Goal: Task Accomplishment & Management: Complete application form

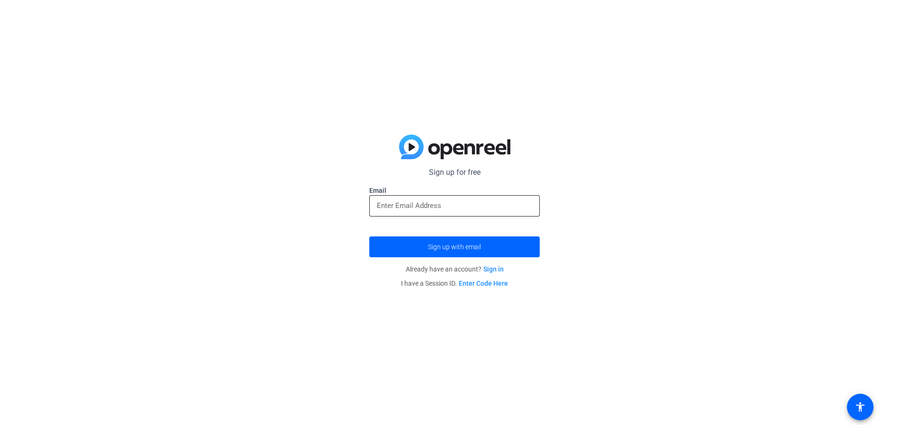
click at [420, 209] on input "email" at bounding box center [454, 205] width 155 height 11
drag, startPoint x: 460, startPoint y: 202, endPoint x: 469, endPoint y: 206, distance: 9.9
click at [469, 206] on input "[EMAIL_ADDRESS][DOMAIN_NAME]" at bounding box center [454, 205] width 155 height 11
click at [464, 208] on input "[EMAIL_ADDRESS][DOMAIN_NAME]" at bounding box center [454, 205] width 155 height 11
click at [411, 250] on span "submit" at bounding box center [454, 246] width 170 height 23
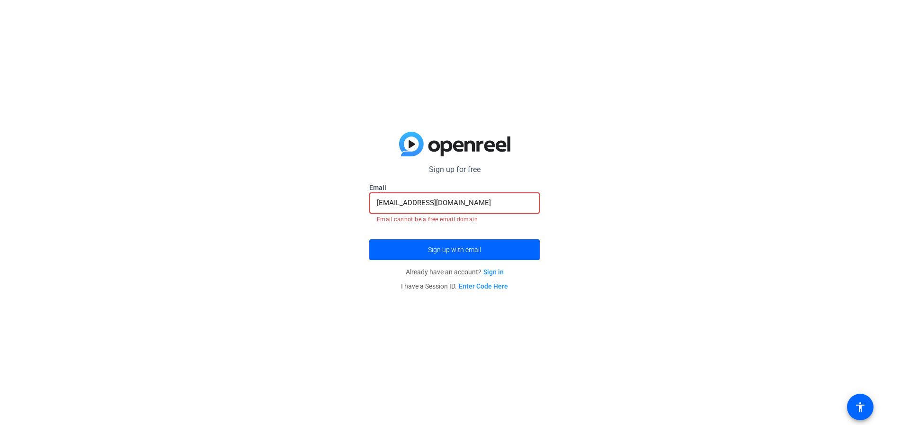
click at [451, 205] on input "pear.aivey@gmail.com" at bounding box center [454, 202] width 155 height 11
type input "emmey1sai@gmail.com"
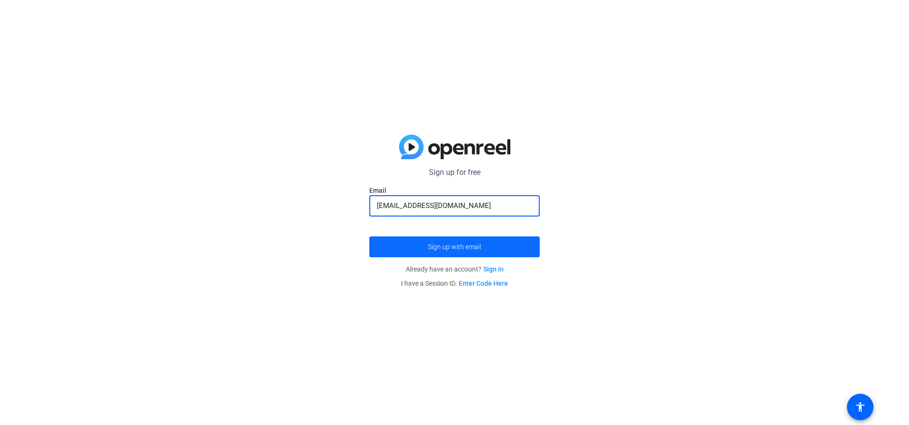
click at [442, 247] on span "Sign up with email" at bounding box center [454, 247] width 53 height 0
click at [464, 202] on input "email" at bounding box center [454, 205] width 155 height 11
click at [385, 208] on input "email" at bounding box center [454, 205] width 155 height 11
type input "[EMAIL_ADDRESS][DOMAIN_NAME]"
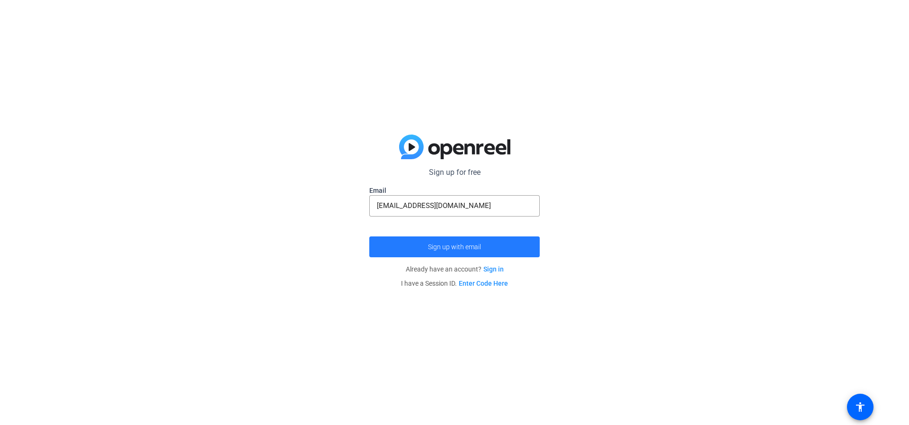
click at [472, 251] on span "submit" at bounding box center [454, 246] width 170 height 23
